Goal: Browse casually: Explore the website without a specific task or goal

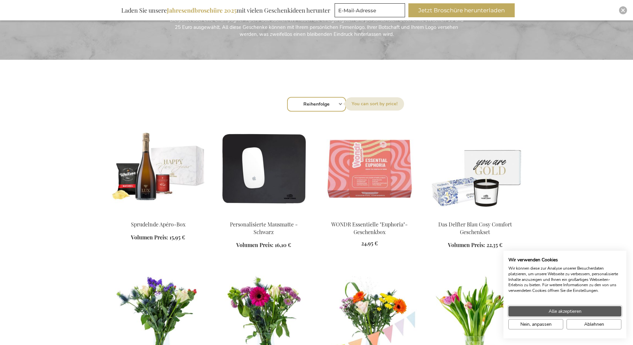
click at [564, 311] on span "Alle akzeptieren" at bounding box center [565, 311] width 33 height 7
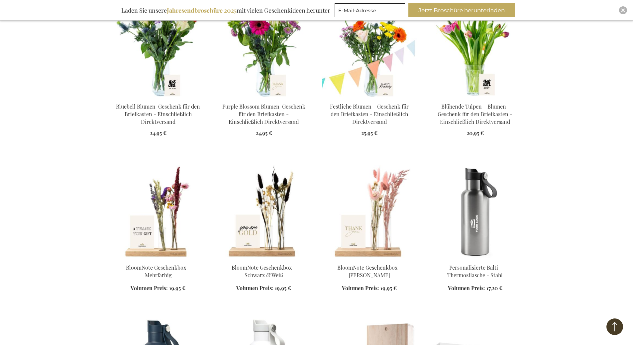
scroll to position [565, 0]
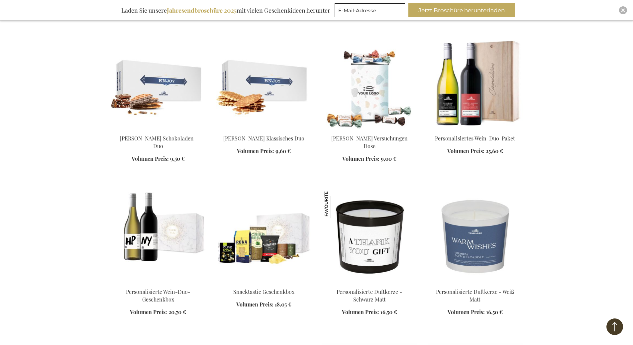
scroll to position [931, 0]
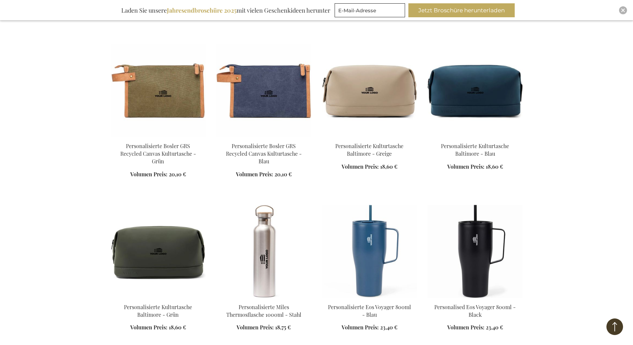
scroll to position [1529, 0]
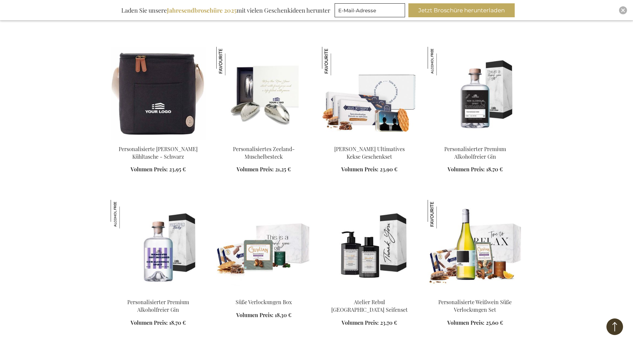
scroll to position [2028, 0]
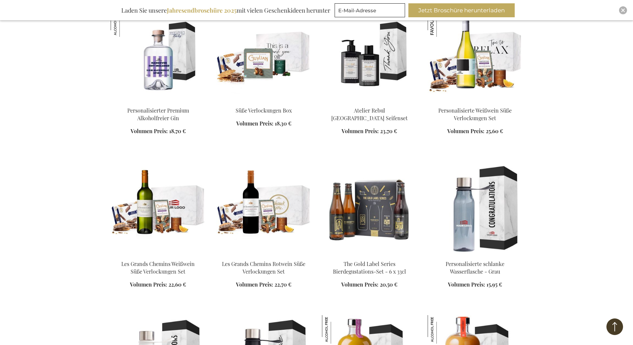
scroll to position [2161, 0]
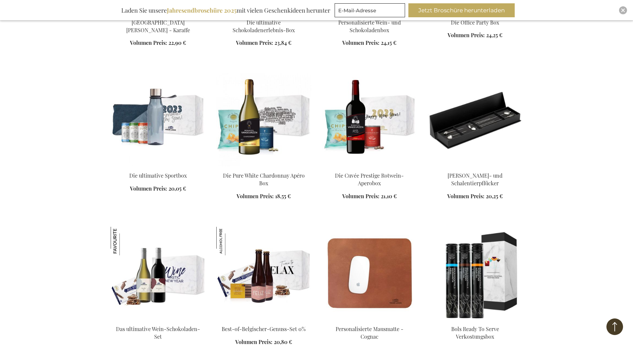
scroll to position [3058, 0]
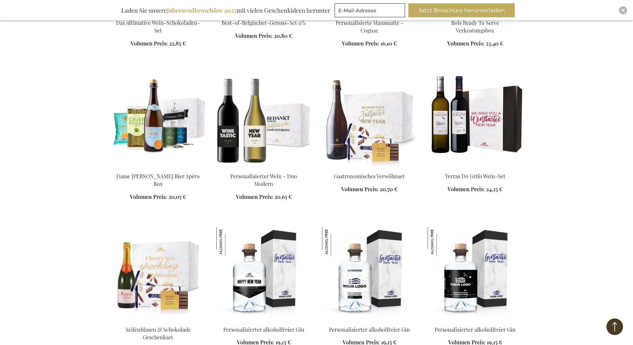
scroll to position [3391, 0]
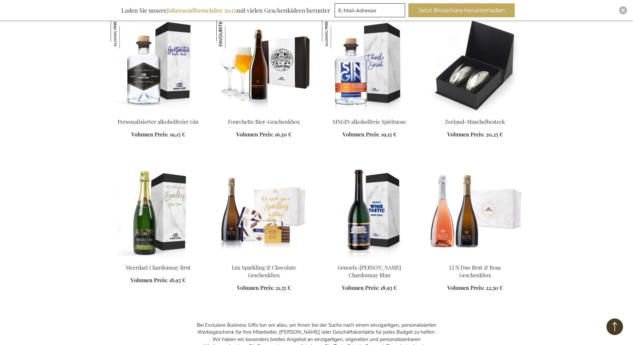
scroll to position [3690, 0]
